Goal: Navigation & Orientation: Understand site structure

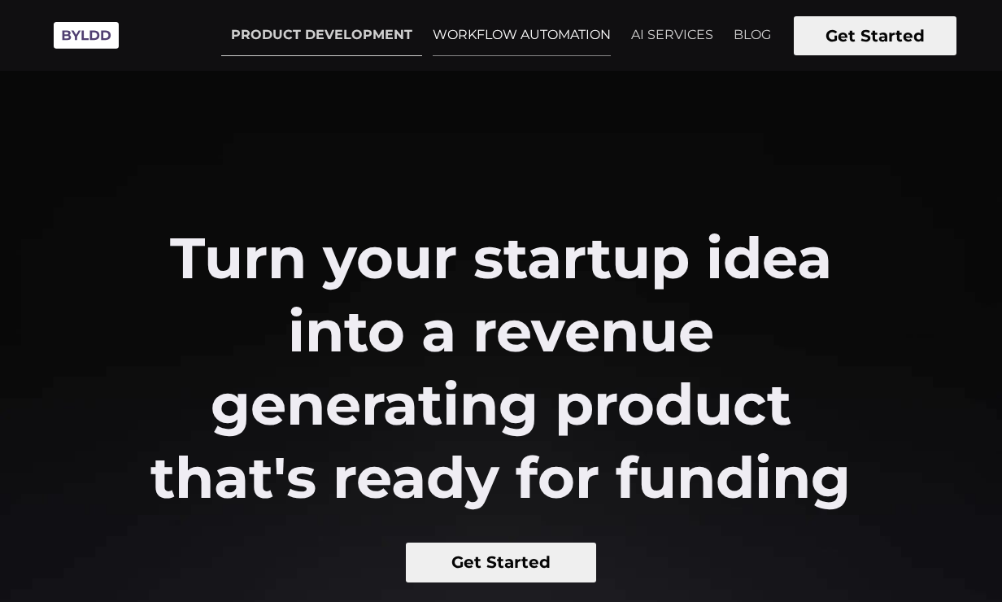
click at [454, 36] on link "WORKFLOW AUTOMATION" at bounding box center [522, 35] width 198 height 41
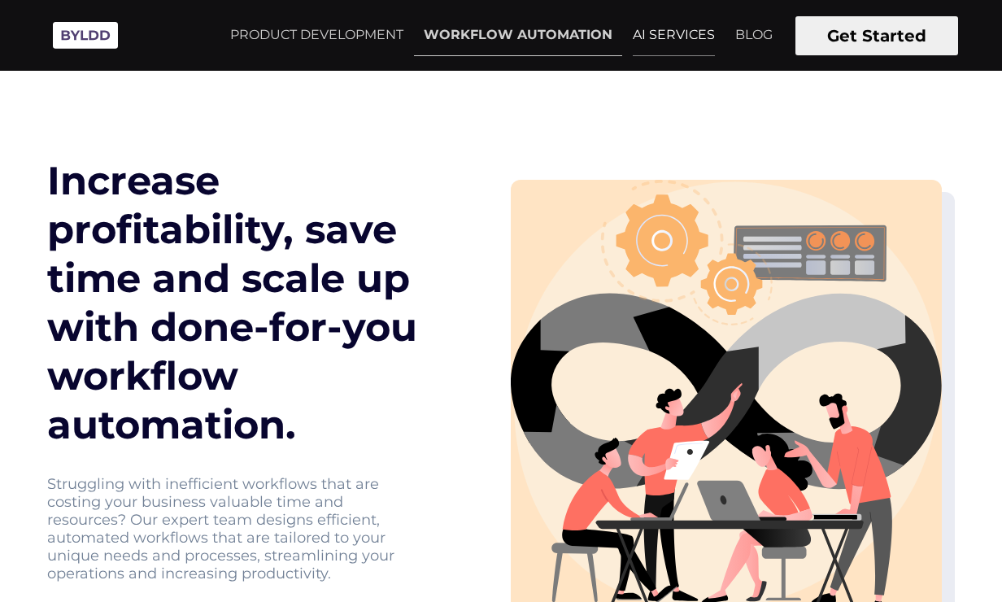
click at [668, 36] on link "AI SERVICES" at bounding box center [674, 35] width 102 height 41
click at [66, 34] on img at bounding box center [85, 35] width 81 height 45
